Goal: Information Seeking & Learning: Understand process/instructions

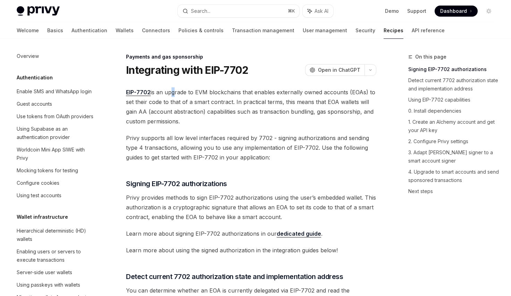
scroll to position [551, 0]
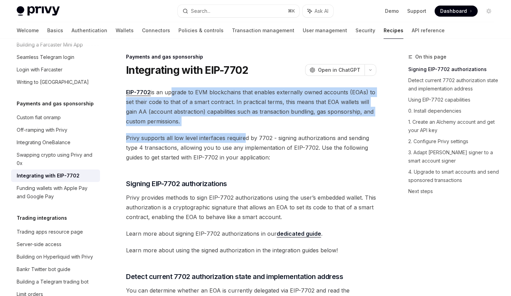
click at [247, 137] on span "Privy supports all low level interfaces required by 7702 - signing authorizatio…" at bounding box center [251, 147] width 250 height 29
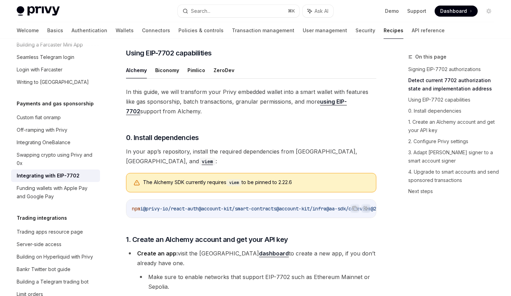
scroll to position [496, 0]
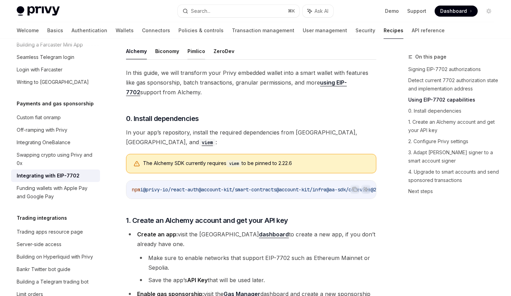
click at [191, 59] on button "Pimlico" at bounding box center [196, 51] width 18 height 16
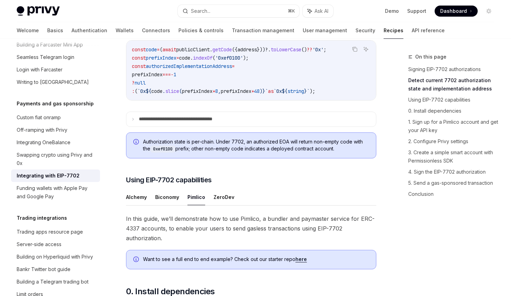
scroll to position [339, 0]
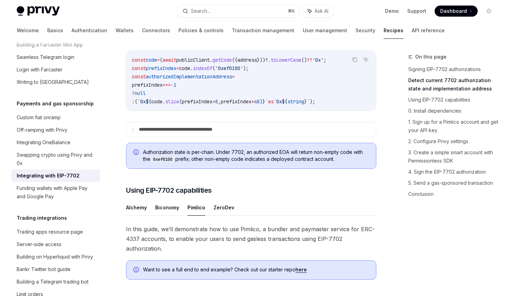
click at [233, 214] on ul "Alchemy Biconomy Pimlico ZeroDev" at bounding box center [251, 208] width 250 height 17
click at [196, 216] on button "Pimlico" at bounding box center [196, 208] width 18 height 16
click at [175, 216] on button "Biconomy" at bounding box center [167, 208] width 24 height 16
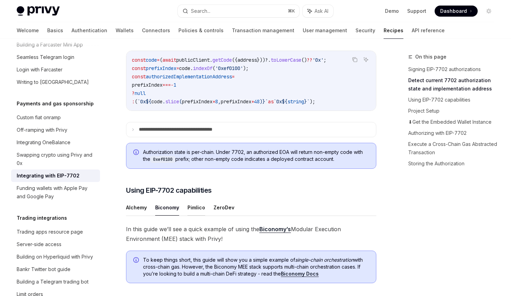
click at [199, 214] on button "Pimlico" at bounding box center [196, 208] width 18 height 16
type textarea "*"
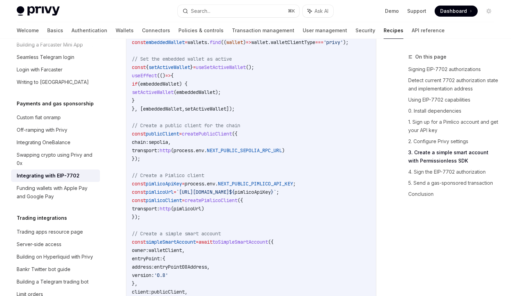
scroll to position [1038, 0]
click at [229, 71] on span "useSetActiveWallet" at bounding box center [221, 68] width 50 height 6
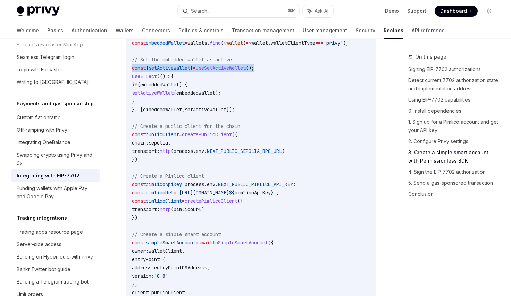
drag, startPoint x: 277, startPoint y: 81, endPoint x: 132, endPoint y: 81, distance: 145.4
click at [132, 81] on code "import { usePrivy , useSign7702Authorization , useWallets } from '@privy-io/rea…" at bounding box center [251, 176] width 238 height 491
click at [132, 71] on span "const" at bounding box center [139, 68] width 14 height 6
drag, startPoint x: 132, startPoint y: 81, endPoint x: 324, endPoint y: 81, distance: 192.6
click at [324, 81] on code "import { usePrivy , useSign7702Authorization , useWallets } from '@privy-io/rea…" at bounding box center [251, 176] width 238 height 491
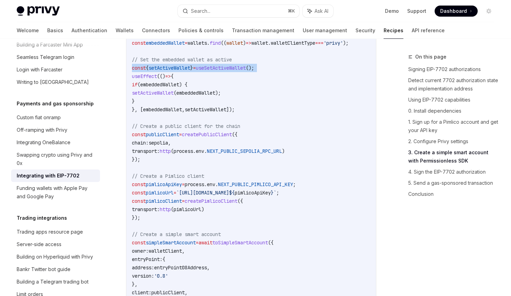
click at [324, 81] on code "import { usePrivy , useSign7702Authorization , useWallets } from '@privy-io/rea…" at bounding box center [251, 176] width 238 height 491
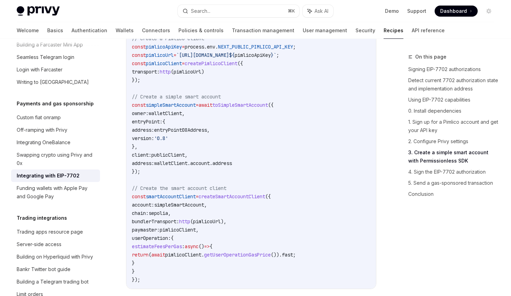
scroll to position [1181, 0]
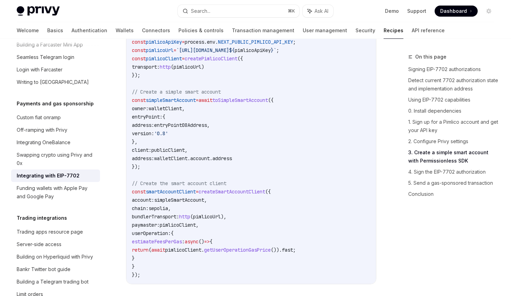
click at [263, 103] on span "toSimpleSmartAccount" at bounding box center [240, 100] width 56 height 6
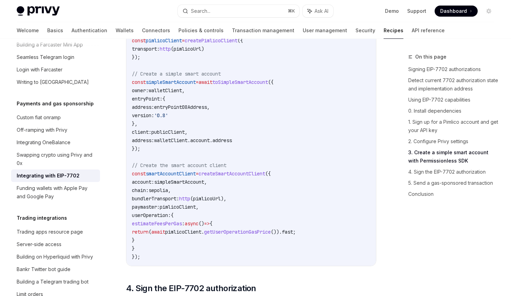
scroll to position [1223, 0]
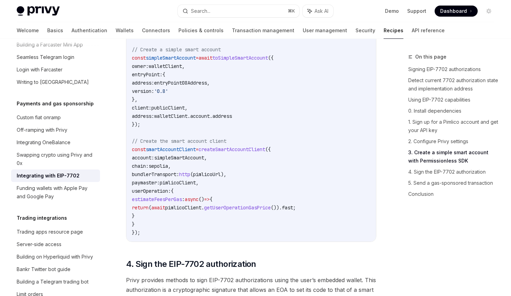
click at [174, 153] on span "smartAccountClient" at bounding box center [171, 149] width 50 height 6
click at [179, 161] on span "simpleSmartAccount" at bounding box center [179, 158] width 50 height 6
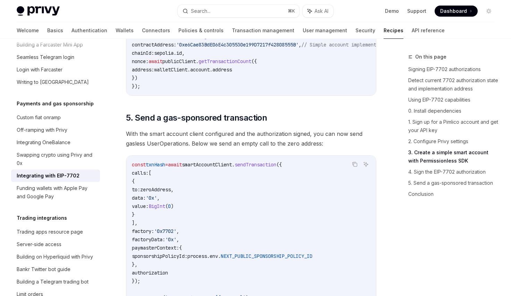
scroll to position [1529, 0]
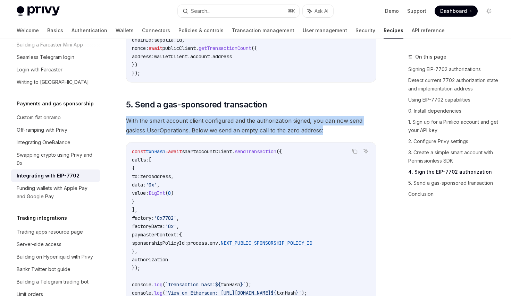
drag, startPoint x: 124, startPoint y: 140, endPoint x: 333, endPoint y: 150, distance: 208.8
click at [333, 135] on span "With the smart account client configured and the authorization signed, you can …" at bounding box center [251, 125] width 250 height 19
drag, startPoint x: 366, startPoint y: 147, endPoint x: 208, endPoint y: 136, distance: 158.3
click at [209, 135] on span "With the smart account client configured and the authorization signed, you can …" at bounding box center [251, 125] width 250 height 19
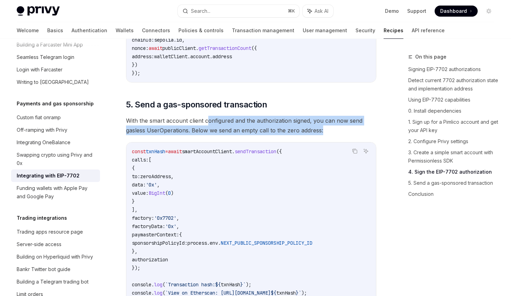
click at [208, 135] on span "With the smart account client configured and the authorization signed, you can …" at bounding box center [251, 125] width 250 height 19
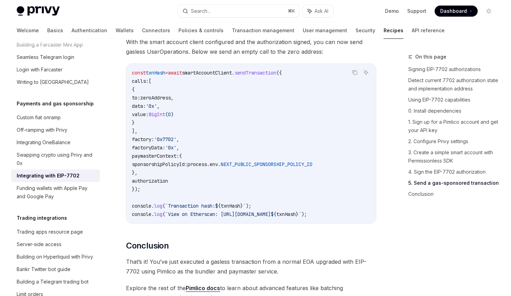
scroll to position [1629, 0]
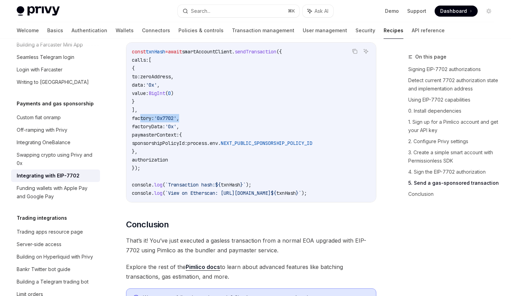
drag, startPoint x: 141, startPoint y: 135, endPoint x: 211, endPoint y: 135, distance: 70.8
click at [212, 135] on code "const txnHash = await smartAccountClient . sendTransaction ({ calls: [ { to: ze…" at bounding box center [251, 123] width 238 height 150
click at [211, 135] on code "const txnHash = await smartAccountClient . sendTransaction ({ calls: [ { to: ze…" at bounding box center [251, 123] width 238 height 150
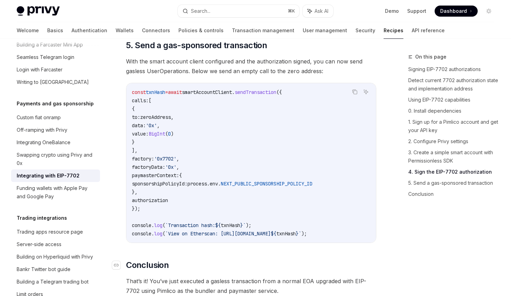
scroll to position [1592, 0]
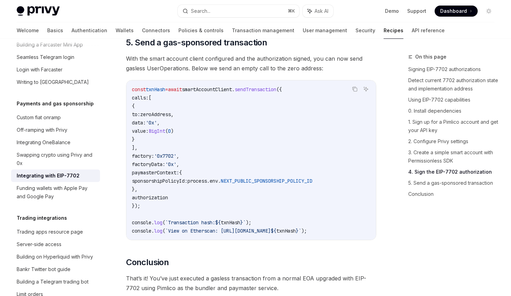
click at [286, 184] on span "NEXT_PUBLIC_SPONSORSHIP_POLICY_ID" at bounding box center [267, 181] width 92 height 6
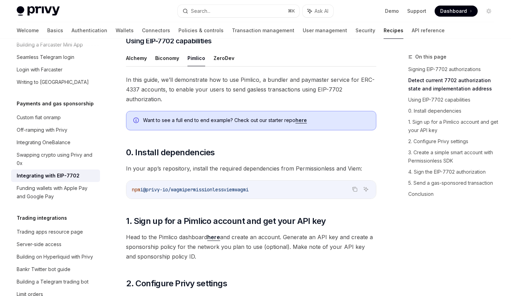
scroll to position [481, 0]
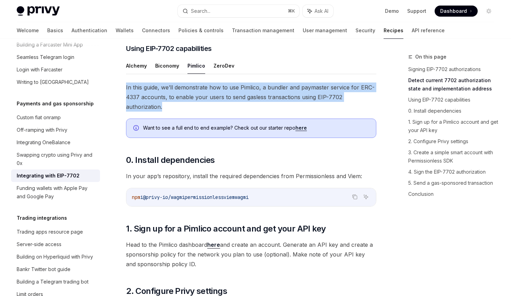
drag, startPoint x: 126, startPoint y: 100, endPoint x: 188, endPoint y: 116, distance: 64.0
click at [188, 112] on span "In this guide, we’ll demonstrate how to use Pimlico, a bundler and paymaster se…" at bounding box center [251, 97] width 250 height 29
drag, startPoint x: 218, startPoint y: 121, endPoint x: 138, endPoint y: 96, distance: 83.4
click at [138, 96] on span "In this guide, we’ll demonstrate how to use Pimlico, a bundler and paymaster se…" at bounding box center [251, 97] width 250 height 29
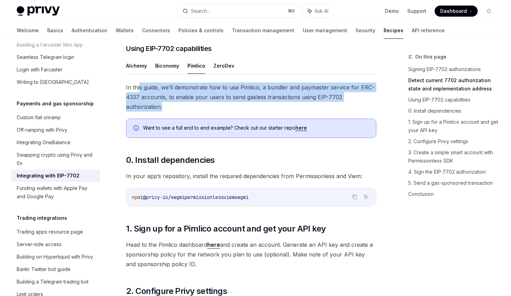
click at [138, 96] on span "In this guide, we’ll demonstrate how to use Pimlico, a bundler and paymaster se…" at bounding box center [251, 97] width 250 height 29
drag, startPoint x: 171, startPoint y: 118, endPoint x: 141, endPoint y: 99, distance: 36.0
click at [141, 99] on span "In this guide, we’ll demonstrate how to use Pimlico, a bundler and paymaster se…" at bounding box center [251, 97] width 250 height 29
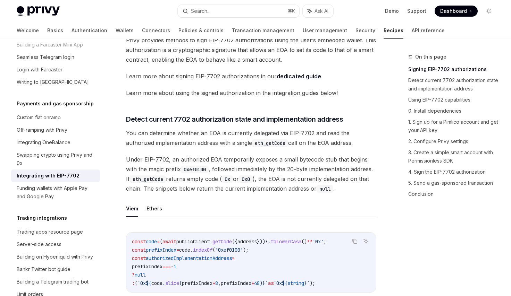
scroll to position [159, 0]
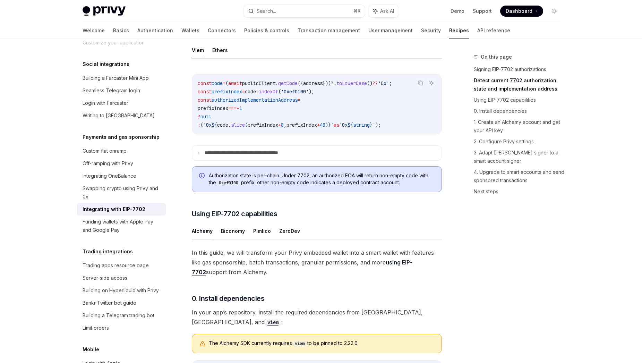
scroll to position [323, 0]
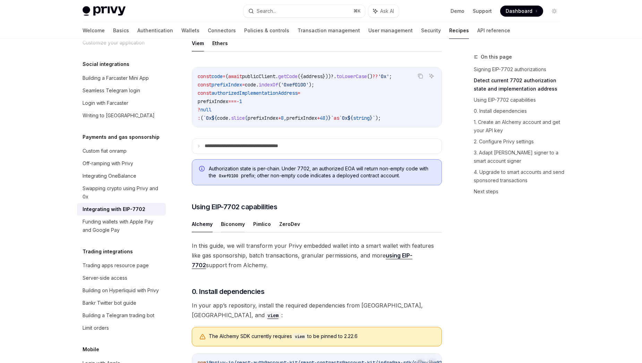
click at [242, 232] on button "Biconomy" at bounding box center [233, 224] width 24 height 16
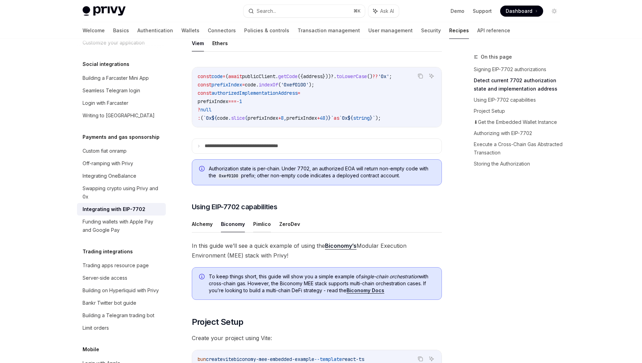
click at [259, 232] on button "Pimlico" at bounding box center [262, 224] width 18 height 16
type textarea "*"
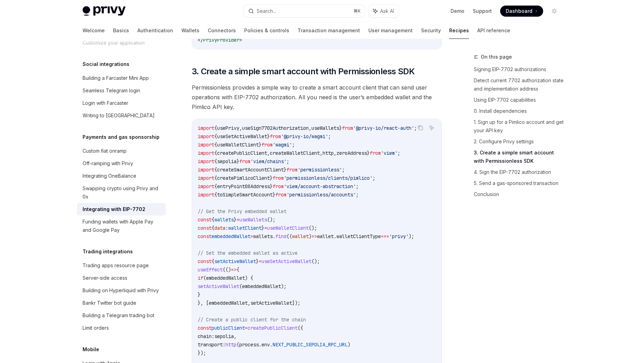
scroll to position [821, 0]
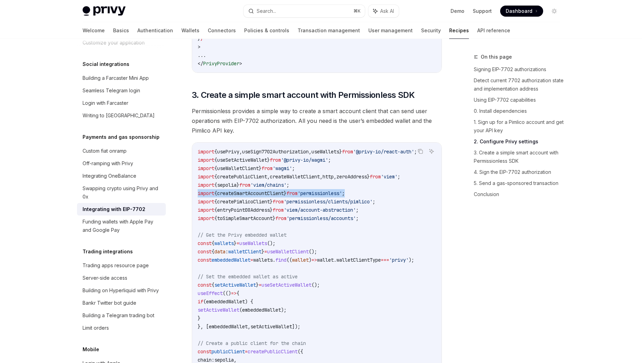
drag, startPoint x: 368, startPoint y: 205, endPoint x: 197, endPoint y: 204, distance: 170.7
copy span "import { createSmartAccountClient } from 'permissionless' ;"
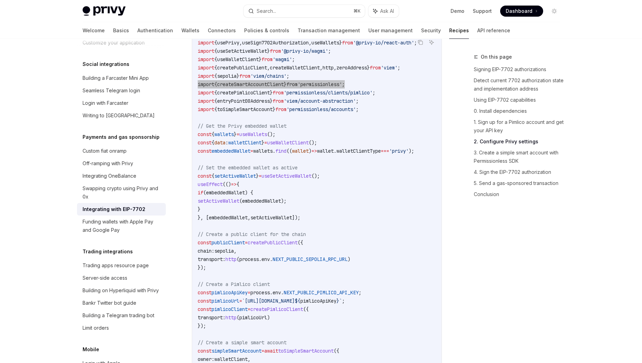
scroll to position [838, 0]
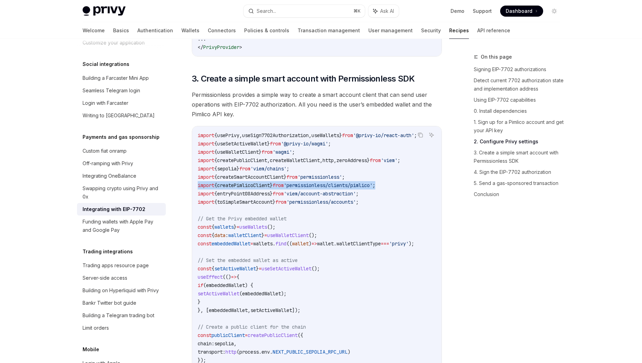
drag, startPoint x: 396, startPoint y: 198, endPoint x: 190, endPoint y: 194, distance: 206.2
click at [190, 194] on div "Payments and gas sponsorship Integrating with EIP-7702 OpenAI Open in ChatGPT O…" at bounding box center [251, 211] width 383 height 1993
copy span "import { createPimlicoClient } from 'permissionless/clients/pimlico' ;"
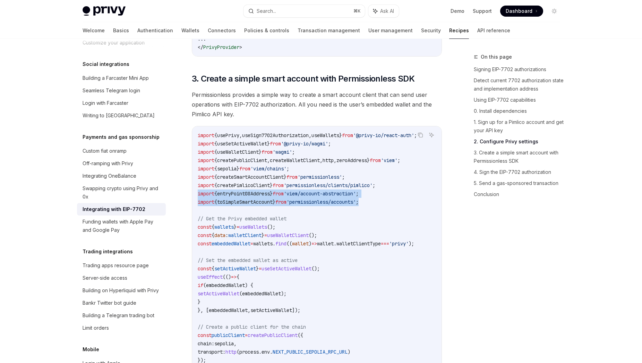
drag, startPoint x: 386, startPoint y: 215, endPoint x: 181, endPoint y: 204, distance: 204.7
click at [180, 205] on div "Payments and gas sponsorship Integrating with EIP-7702 OpenAI Open in ChatGPT O…" at bounding box center [251, 211] width 383 height 1993
copy code "import { entryPoint08Address } from 'viem/account-abstraction' ; import { toSim…"
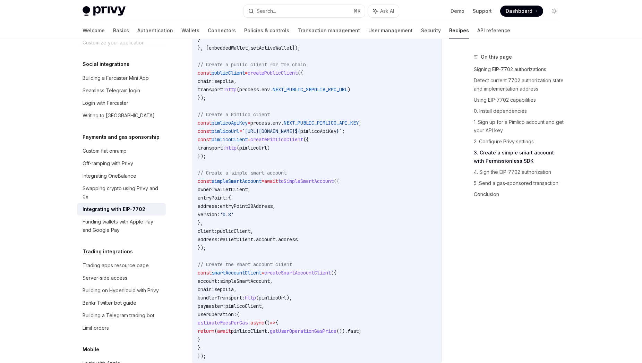
scroll to position [1125, 0]
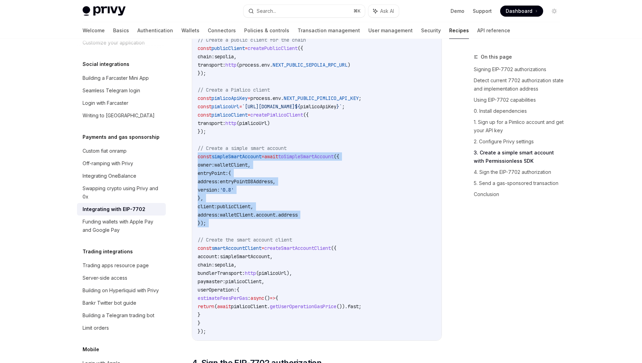
drag, startPoint x: 221, startPoint y: 240, endPoint x: 195, endPoint y: 170, distance: 75.2
click at [195, 170] on div "import { usePrivy , useSign7702Authorization , useWallets } from '@privy-io/rea…" at bounding box center [317, 89] width 250 height 501
copy code "const simpleSmartAccount = await toSimpleSmartAccount ({ owner: walletClient , …"
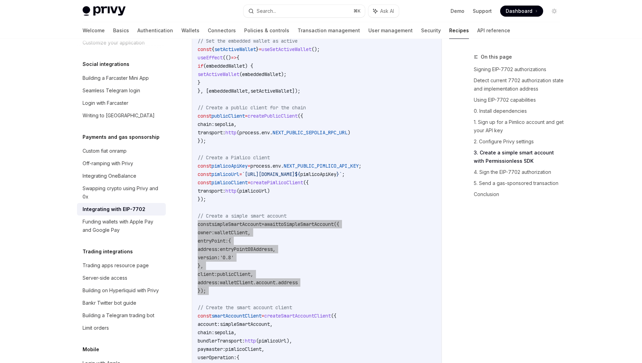
scroll to position [1067, 0]
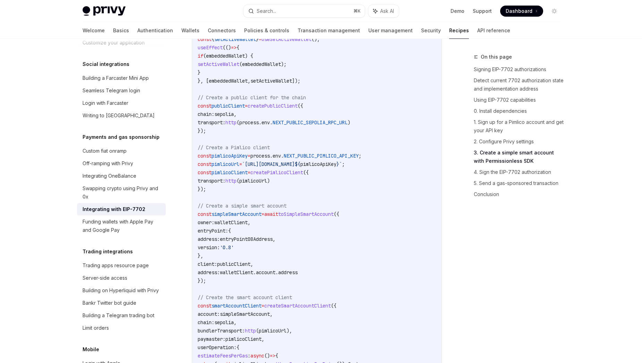
drag, startPoint x: 225, startPoint y: 133, endPoint x: 219, endPoint y: 132, distance: 5.9
click at [222, 126] on span "transport:" at bounding box center [212, 122] width 28 height 6
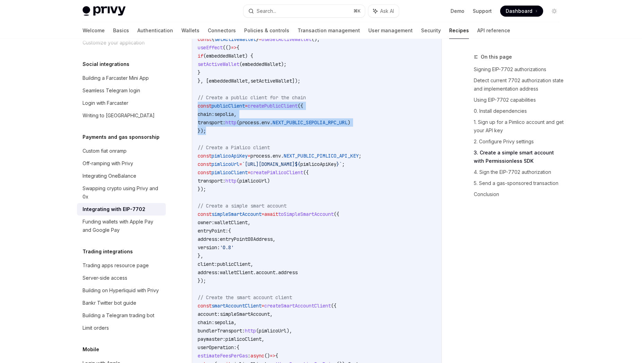
drag, startPoint x: 212, startPoint y: 143, endPoint x: 193, endPoint y: 120, distance: 30.6
click at [193, 120] on div "import { usePrivy , useSign7702Authorization , useWallets } from '@privy-io/rea…" at bounding box center [317, 147] width 250 height 501
copy code "const publicClient = createPublicClient ({ chain: sepolia , transport: http ( p…"
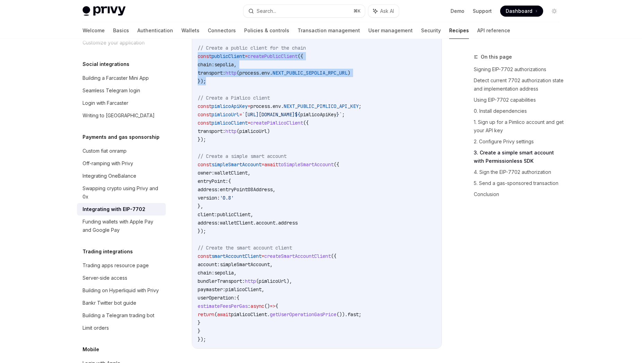
scroll to position [1133, 0]
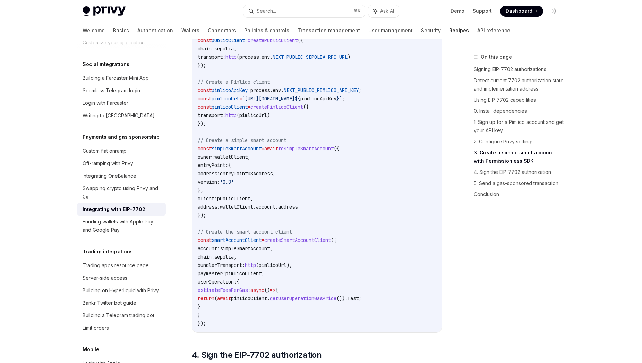
click at [240, 314] on code "import { usePrivy , useSign7702Authorization , useWallets } from '@privy-io/rea…" at bounding box center [317, 81] width 238 height 491
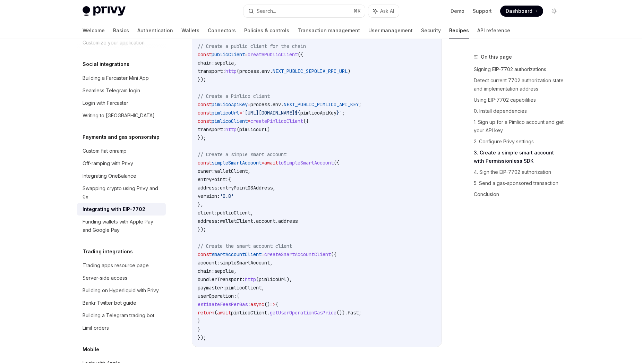
scroll to position [1116, 0]
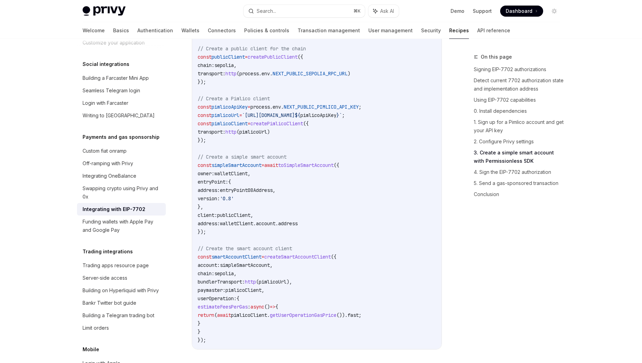
click at [267, 151] on code "import { usePrivy , useSign7702Authorization , useWallets } from '@privy-io/rea…" at bounding box center [317, 98] width 238 height 491
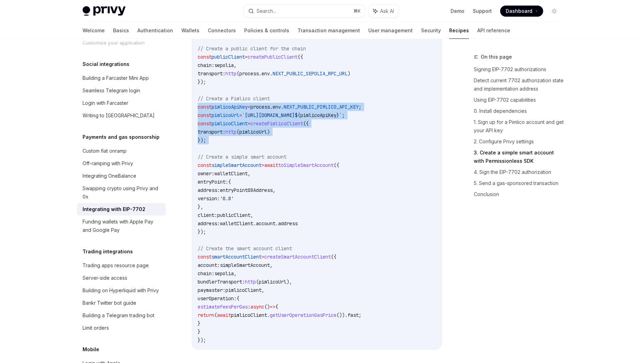
drag, startPoint x: 266, startPoint y: 151, endPoint x: 193, endPoint y: 118, distance: 80.3
click at [193, 118] on div "import { usePrivy , useSign7702Authorization , useWallets } from '@privy-io/rea…" at bounding box center [317, 98] width 250 height 501
copy code "const pimlicoApiKey = process . env . NEXT_PUBLIC_PIMLICO_API_KEY ; const pimli…"
click at [303, 127] on span "createPimlicoClient" at bounding box center [277, 123] width 53 height 6
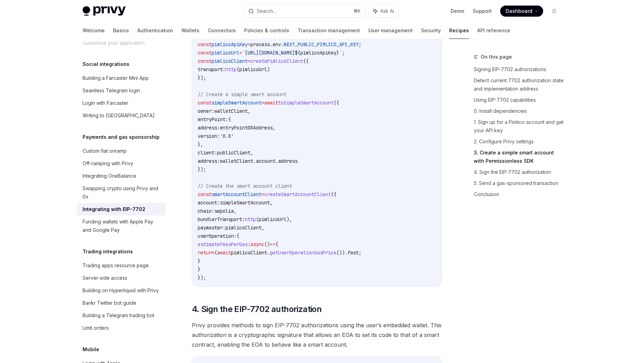
scroll to position [1205, 0]
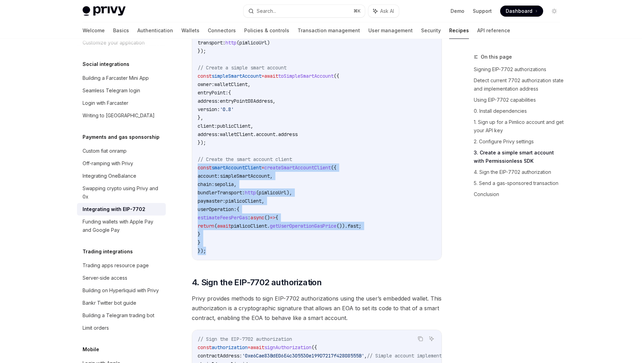
copy code "const smartAccountClient = createSmartAccountClient ({ account: simpleSmartAcco…"
drag, startPoint x: 206, startPoint y: 268, endPoint x: 195, endPoint y: 177, distance: 91.6
click at [195, 178] on div "import { usePrivy , useSign7702Authorization , useWallets } from '@privy-io/rea…" at bounding box center [317, 9] width 250 height 501
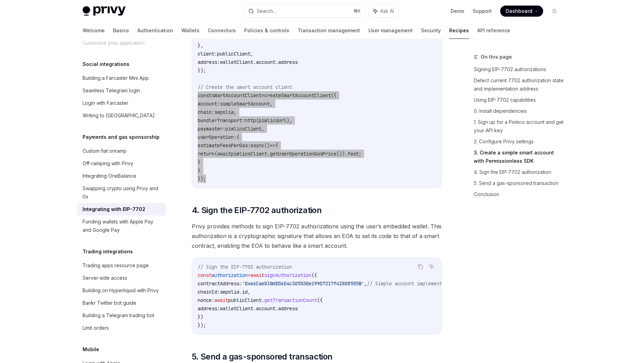
scroll to position [1318, 0]
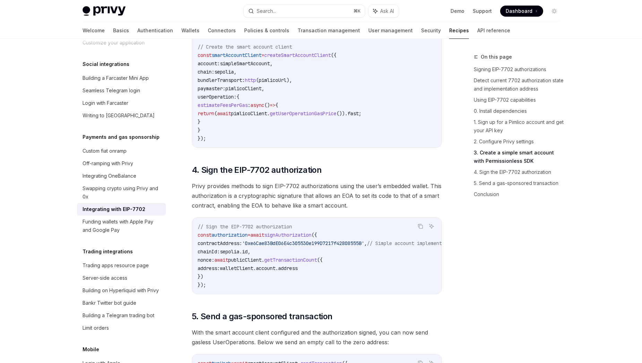
click at [227, 289] on code "// Sign the EIP-7702 authorization const authorization = await signAuthorizatio…" at bounding box center [346, 255] width 297 height 67
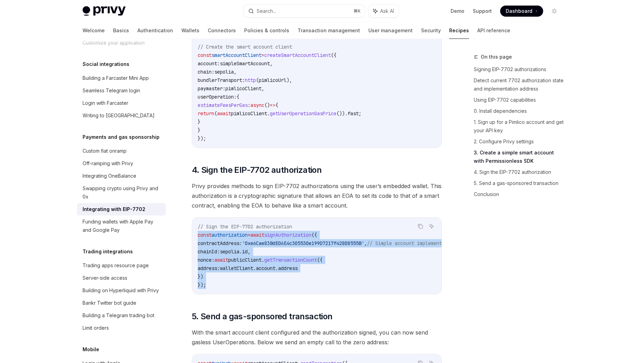
drag, startPoint x: 216, startPoint y: 301, endPoint x: 196, endPoint y: 252, distance: 52.3
click at [196, 252] on div "// Sign the EIP-7702 authorization const authorization = await signAuthorizatio…" at bounding box center [317, 256] width 250 height 76
copy code "const authorization = await signAuthorization ({ contractAddress: '0xe6Cae83BdE…"
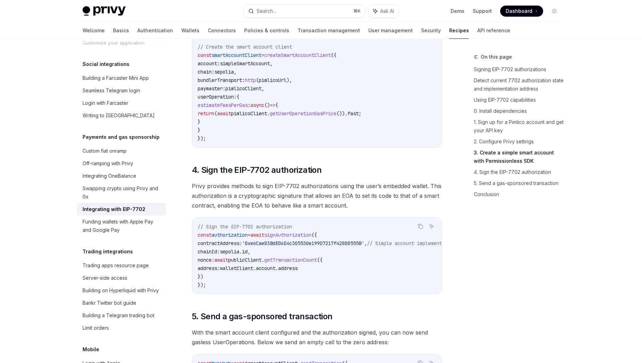
click at [298, 244] on code "// Sign the EIP-7702 authorization const authorization = await signAuthorizatio…" at bounding box center [346, 255] width 297 height 67
click at [293, 238] on span "signAuthorization" at bounding box center [287, 235] width 47 height 6
copy span "signAuthorization"
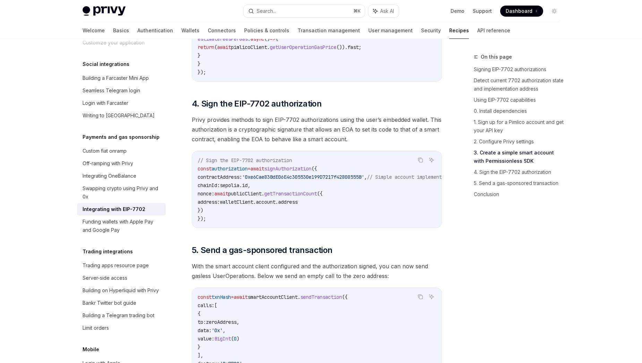
scroll to position [1391, 0]
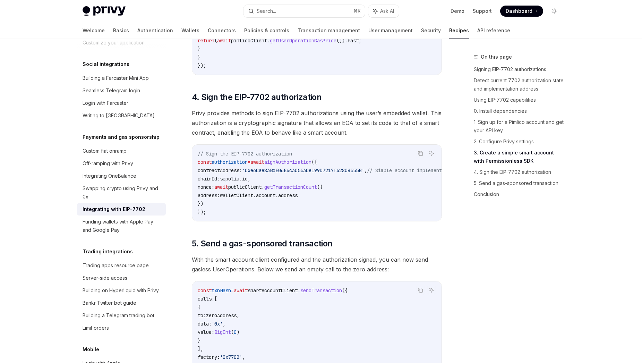
click at [487, 280] on div "On this page Signing EIP-7702 authorizations Detect current 7702 authorization …" at bounding box center [513, 208] width 106 height 310
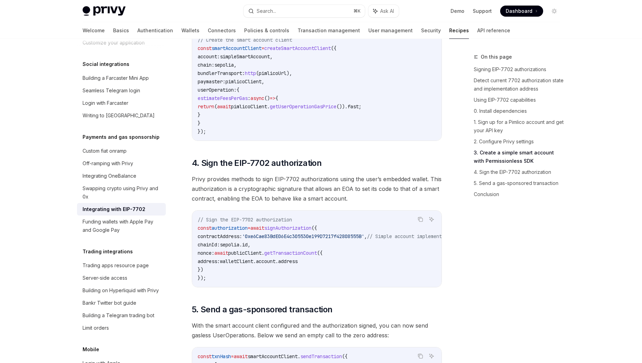
scroll to position [1324, 0]
click at [302, 231] on span "signAuthorization" at bounding box center [287, 228] width 47 height 6
copy span "signAuthorization"
click at [312, 19] on div "Privy Docs home page Search... ⌘ K Ask AI Demo Support Dashboard Dashboard Sear…" at bounding box center [322, 11] width 478 height 22
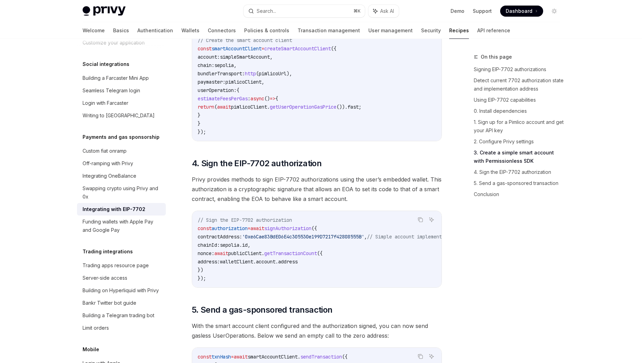
click at [312, 19] on div "Privy Docs home page Search... ⌘ K Ask AI Demo Support Dashboard Dashboard Sear…" at bounding box center [322, 11] width 478 height 22
click at [307, 12] on button "Search... ⌘ K" at bounding box center [304, 11] width 121 height 12
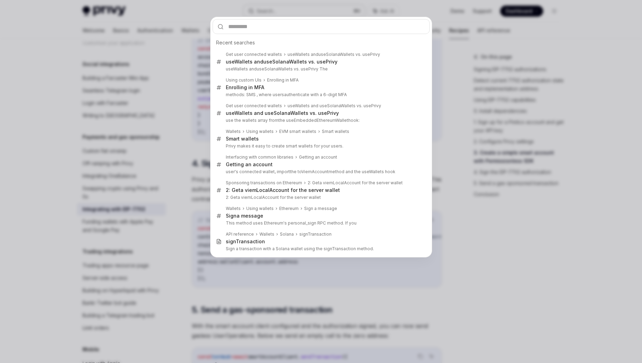
type input "**********"
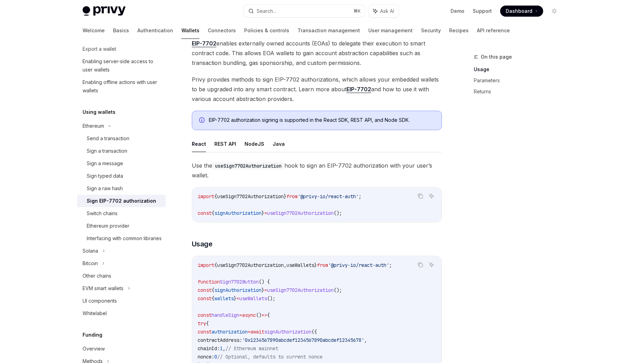
scroll to position [41, 0]
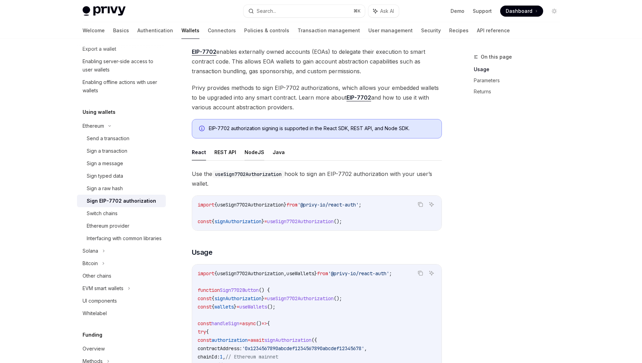
click at [245, 150] on button "NodeJS" at bounding box center [255, 152] width 20 height 16
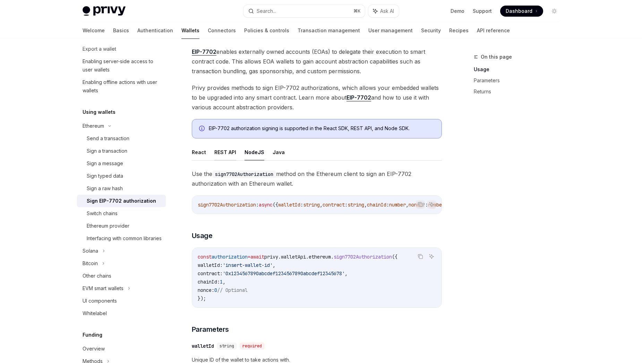
click at [229, 153] on button "REST API" at bounding box center [225, 152] width 22 height 16
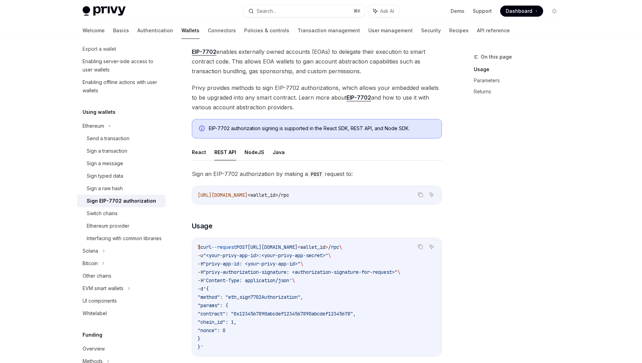
click at [206, 154] on ul "React REST API NodeJS Java" at bounding box center [317, 152] width 250 height 17
click at [201, 154] on button "React" at bounding box center [199, 152] width 14 height 16
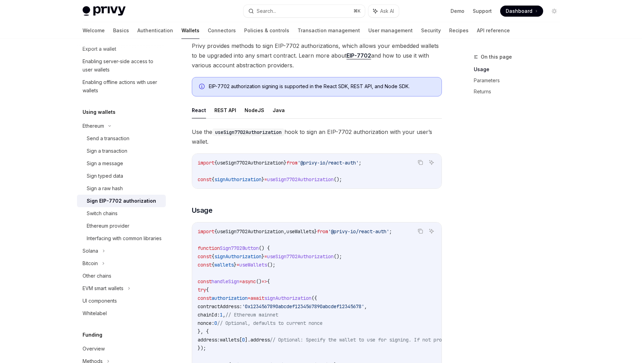
scroll to position [89, 0]
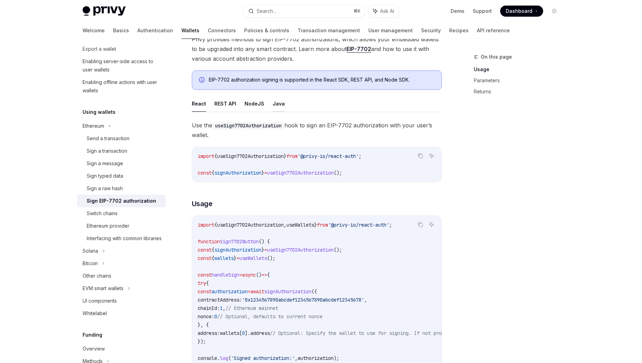
click at [276, 107] on button "Java" at bounding box center [279, 103] width 12 height 16
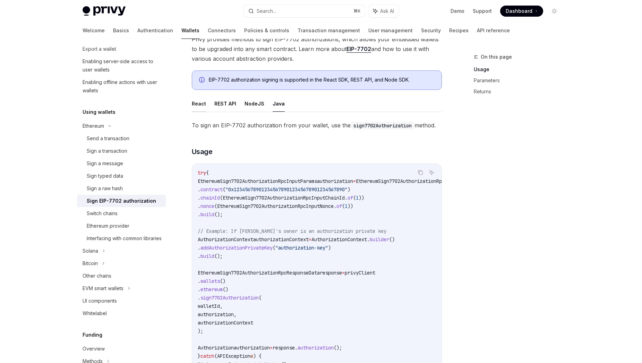
click at [198, 102] on button "React" at bounding box center [199, 103] width 14 height 16
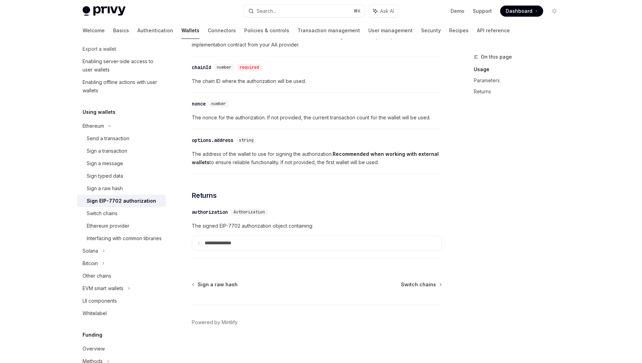
scroll to position [576, 0]
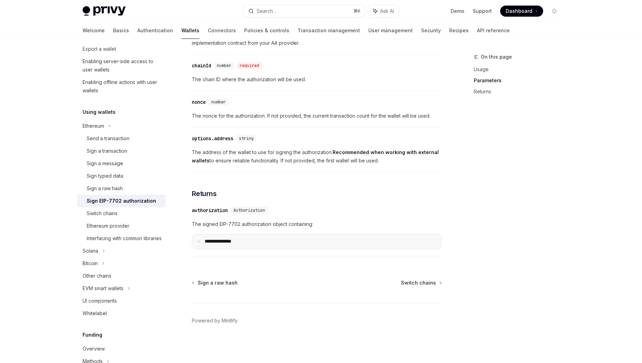
click at [201, 245] on summary "**********" at bounding box center [317, 241] width 250 height 15
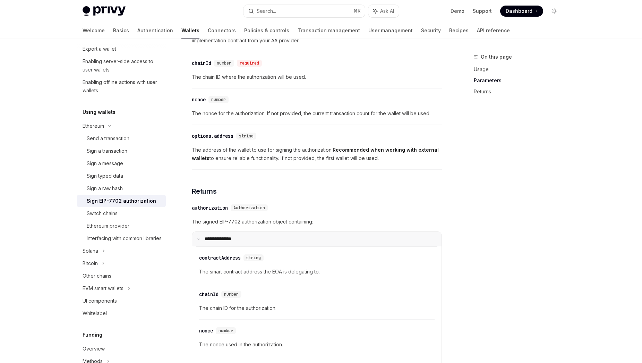
click at [201, 245] on summary "**********" at bounding box center [317, 239] width 250 height 15
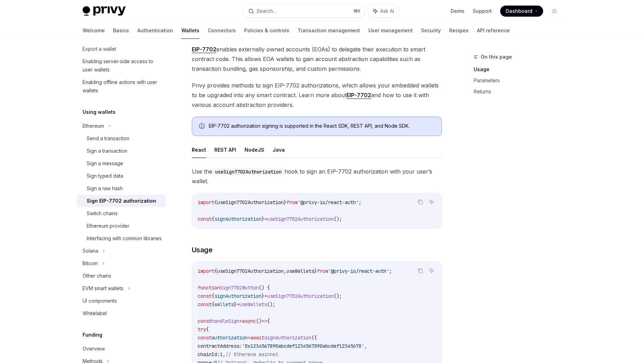
scroll to position [41, 0]
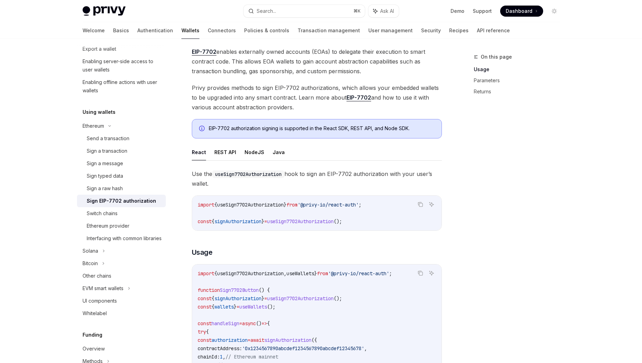
type textarea "*"
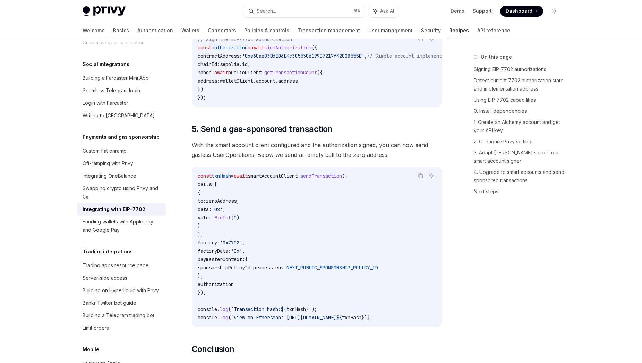
scroll to position [1539, 0]
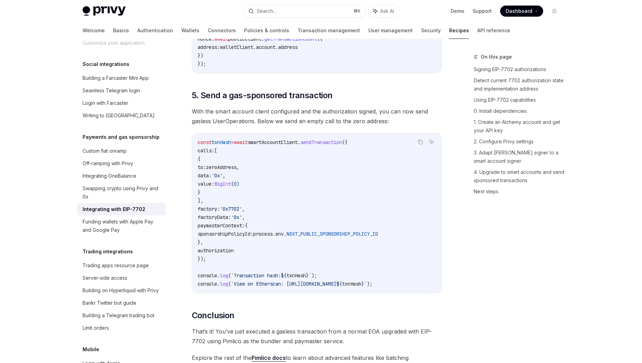
click at [290, 191] on code "const txnHash = await smartAccountClient . sendTransaction ({ calls: [ { to: ze…" at bounding box center [317, 213] width 238 height 150
click at [222, 264] on code "const txnHash = await smartAccountClient . sendTransaction ({ calls: [ { to: ze…" at bounding box center [317, 213] width 238 height 150
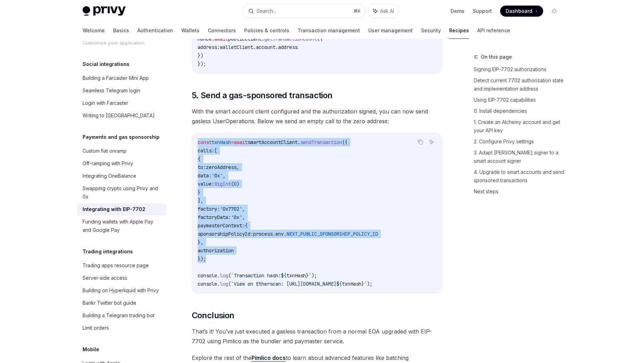
drag, startPoint x: 216, startPoint y: 275, endPoint x: 196, endPoint y: 163, distance: 113.8
click at [196, 163] on div "const txnHash = await smartAccountClient . sendTransaction ({ calls: [ { to: ze…" at bounding box center [317, 213] width 250 height 160
click at [253, 293] on div "const txnHash = await smartAccountClient . sendTransaction ({ calls: [ { to: ze…" at bounding box center [317, 213] width 250 height 160
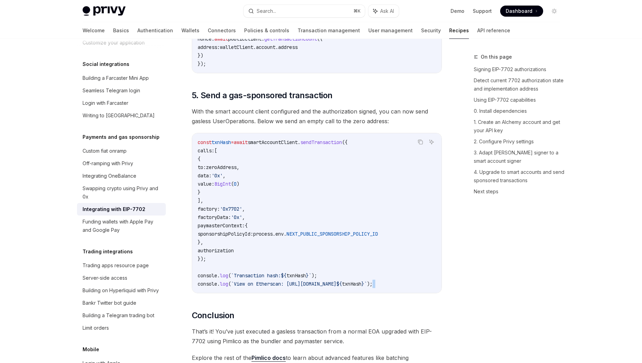
click at [253, 293] on div "const txnHash = await smartAccountClient . sendTransaction ({ calls: [ { to: ze…" at bounding box center [317, 213] width 250 height 160
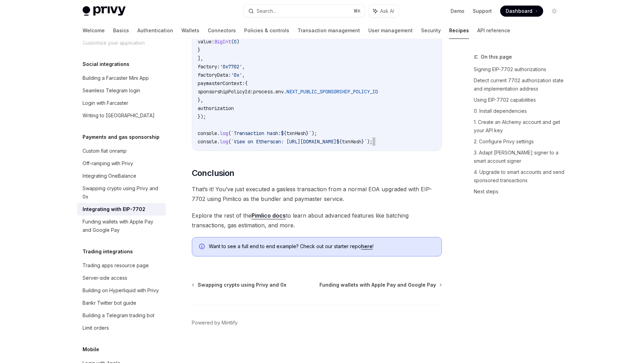
scroll to position [1684, 0]
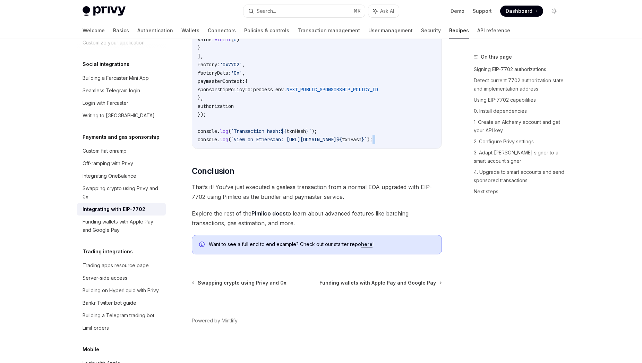
click at [265, 217] on link "Pimlico docs" at bounding box center [269, 213] width 34 height 7
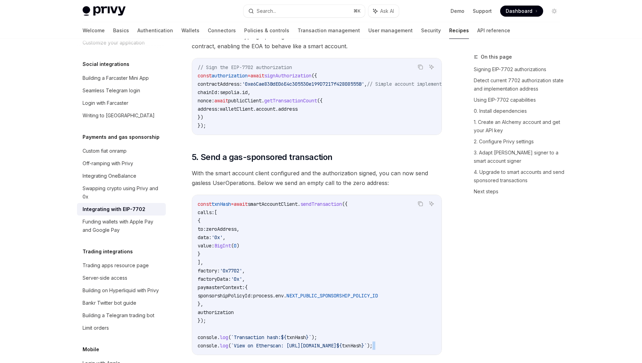
scroll to position [1476, 0]
click at [233, 88] on span "contractAddress:" at bounding box center [220, 85] width 44 height 6
click at [233, 79] on span "authorization" at bounding box center [230, 76] width 36 height 6
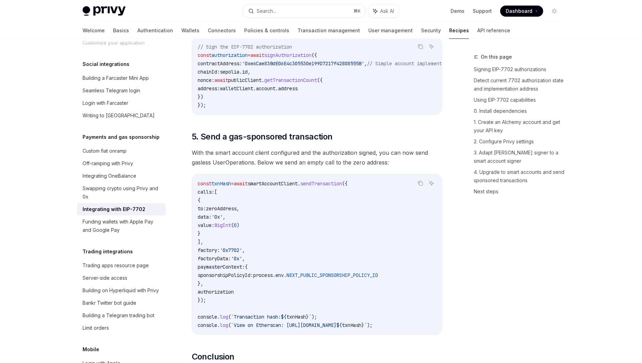
scroll to position [1498, 0]
click at [298, 91] on span "address" at bounding box center [287, 88] width 19 height 6
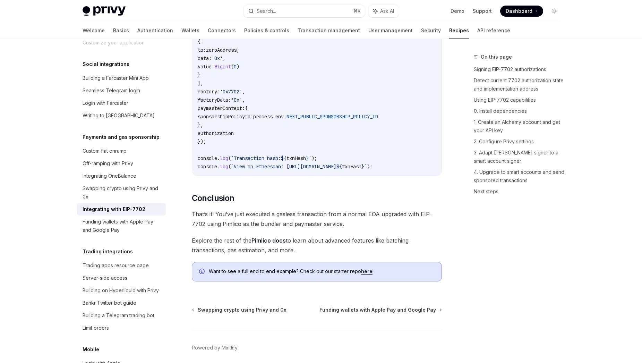
scroll to position [1669, 0]
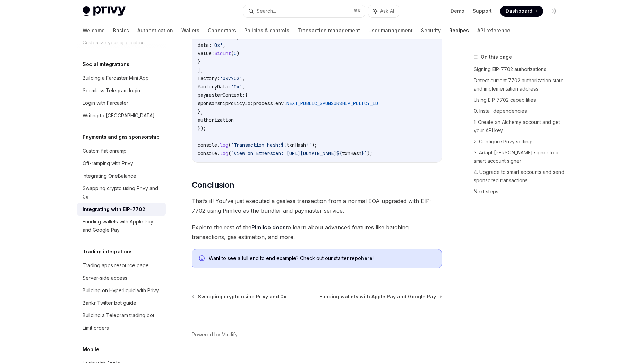
click at [275, 231] on link "Pimlico docs" at bounding box center [269, 227] width 34 height 7
